Goal: Transaction & Acquisition: Purchase product/service

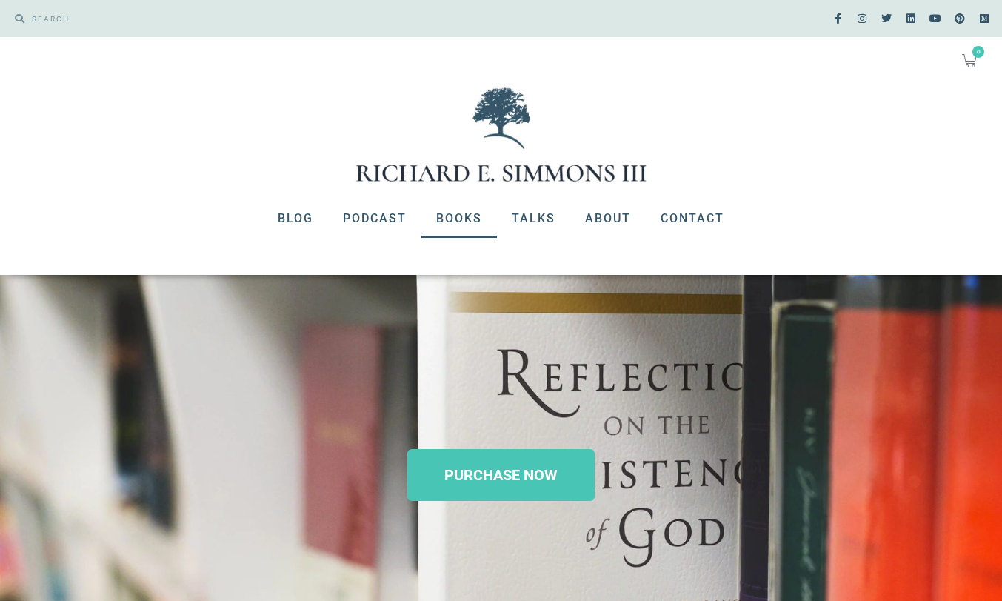
click at [439, 220] on link "Books" at bounding box center [460, 218] width 76 height 39
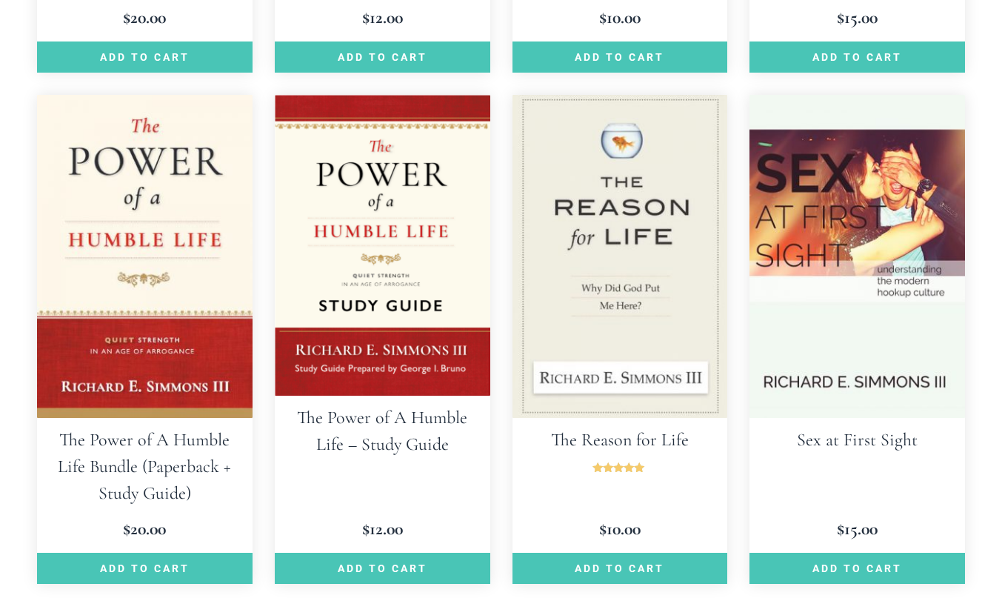
scroll to position [1903, 0]
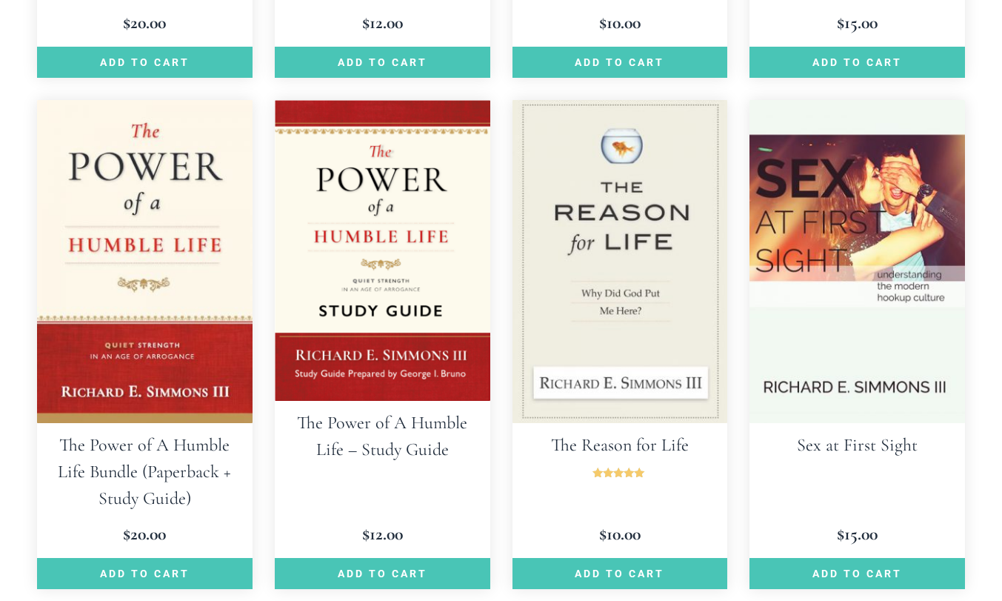
click at [165, 347] on img at bounding box center [145, 261] width 216 height 323
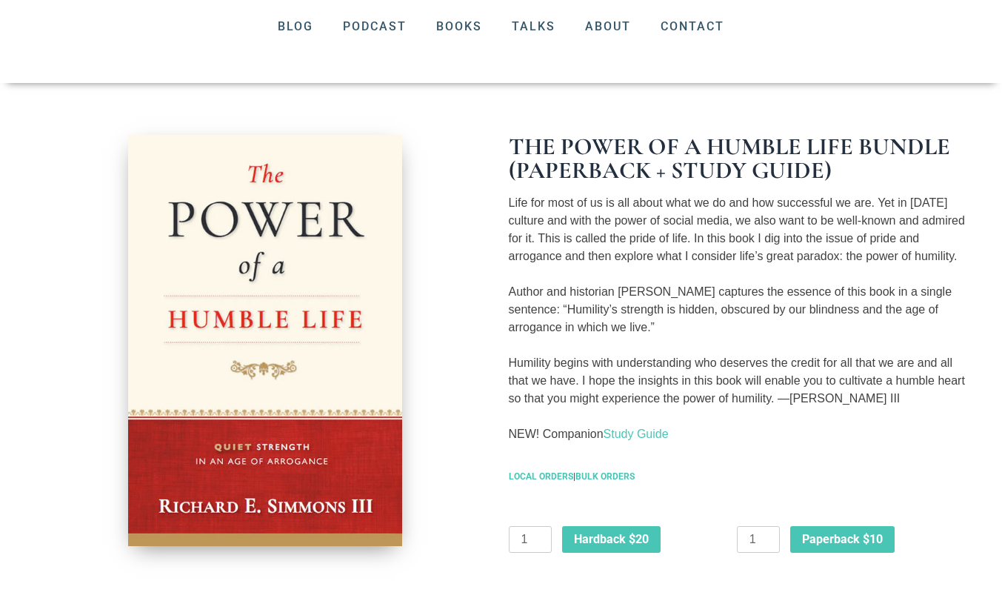
scroll to position [190, 0]
